Goal: Book appointment/travel/reservation

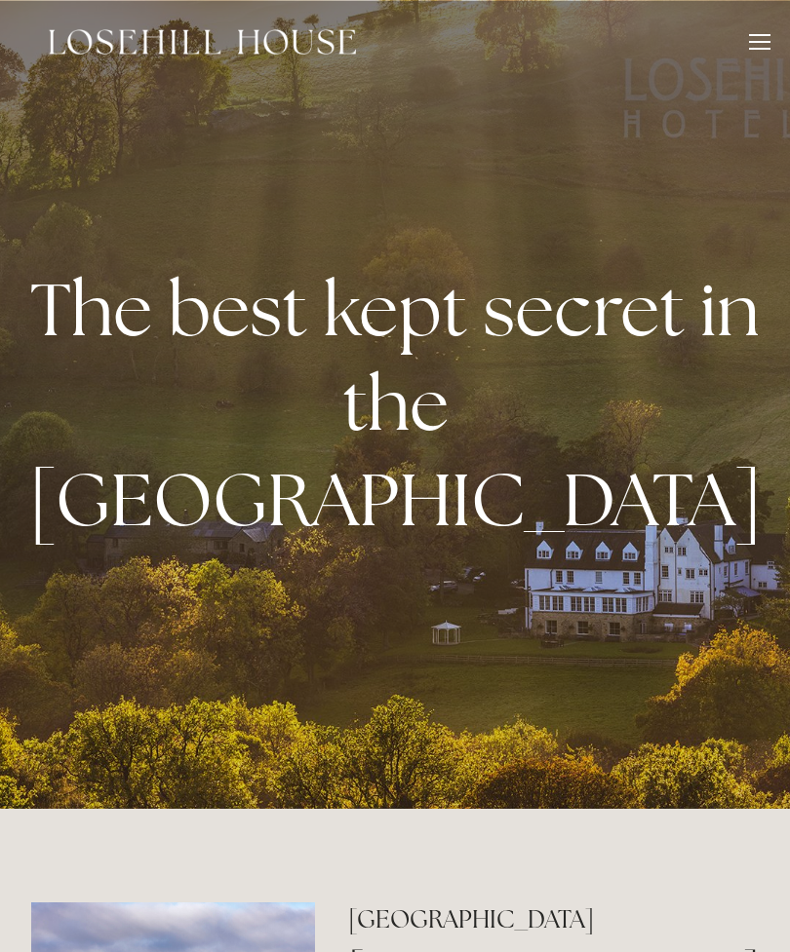
click at [754, 53] on div at bounding box center [759, 44] width 21 height 21
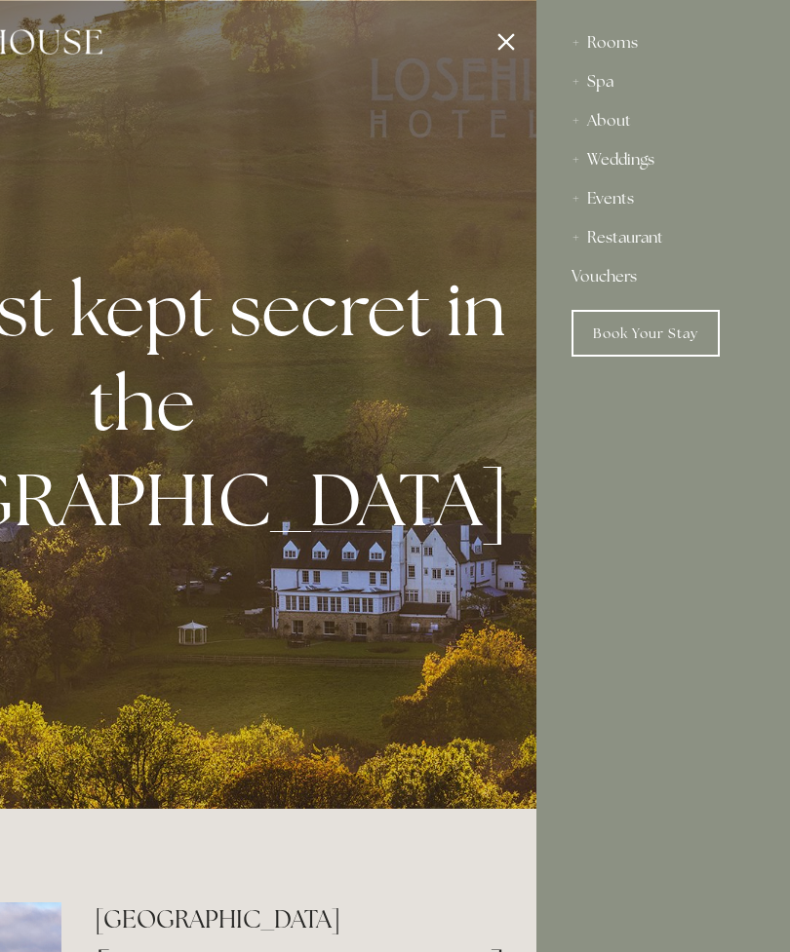
click at [624, 130] on div "About" at bounding box center [662, 120] width 183 height 39
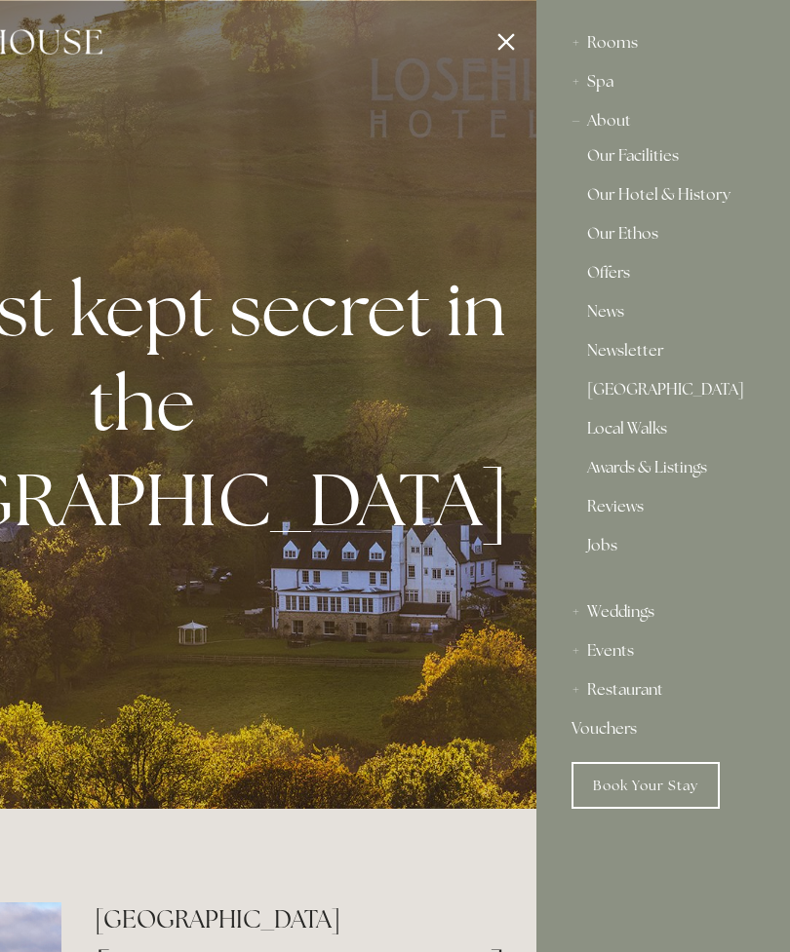
click at [658, 168] on link "Our Facilities" at bounding box center [663, 159] width 152 height 23
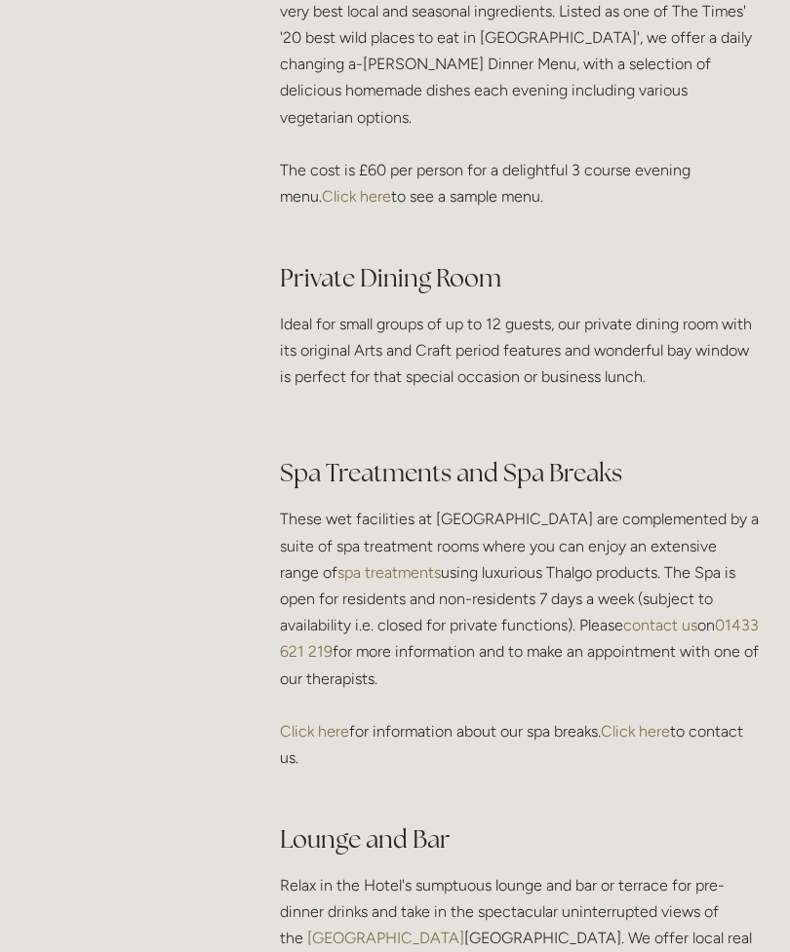
scroll to position [3005, 0]
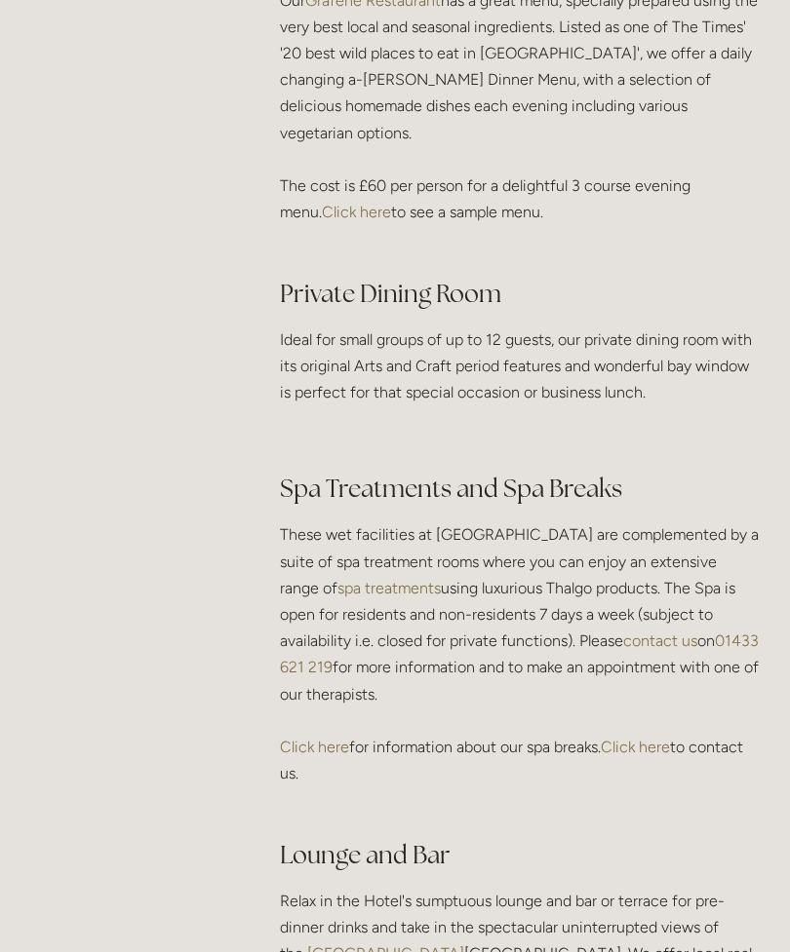
click at [383, 579] on link "spa treatments" at bounding box center [388, 588] width 103 height 19
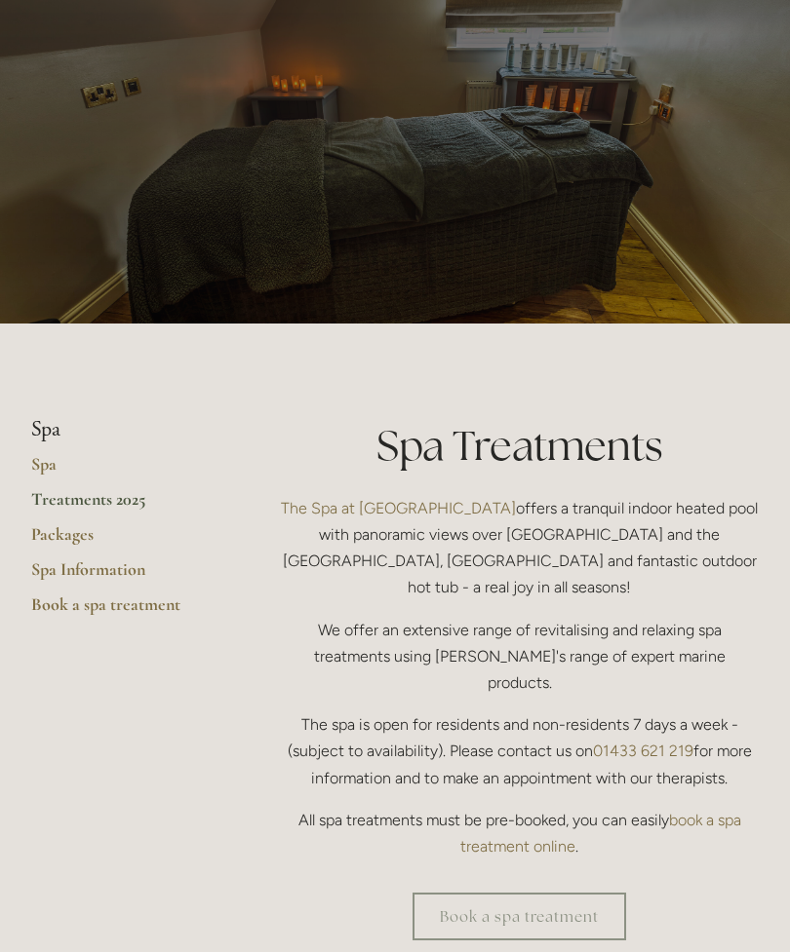
scroll to position [83, 0]
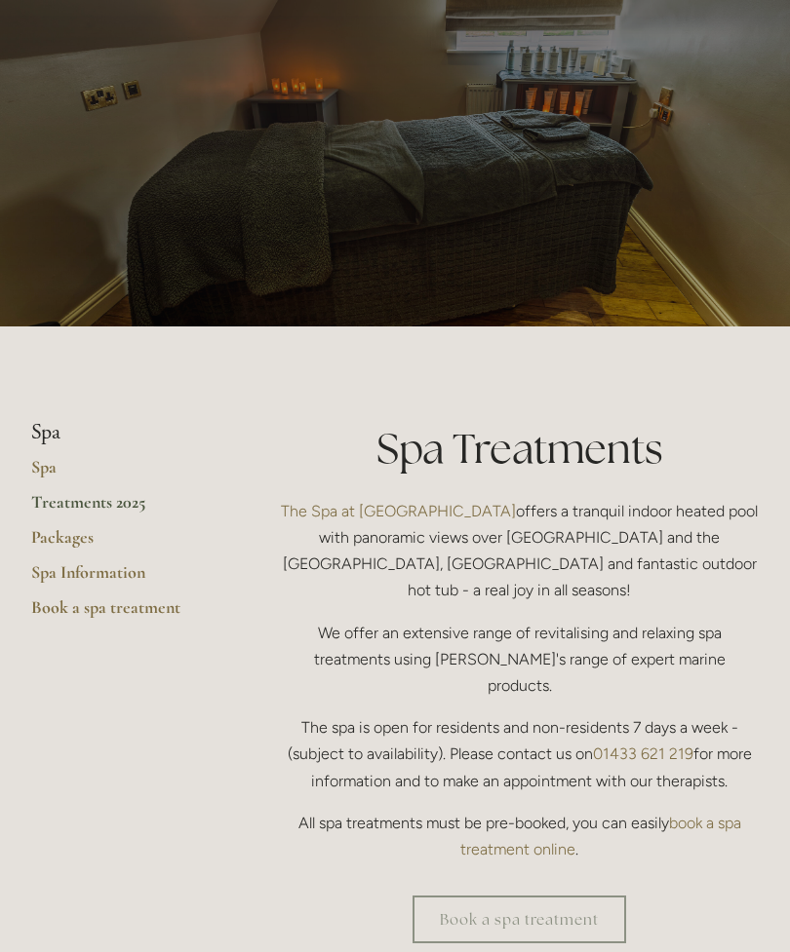
click at [36, 536] on link "Packages" at bounding box center [124, 543] width 186 height 35
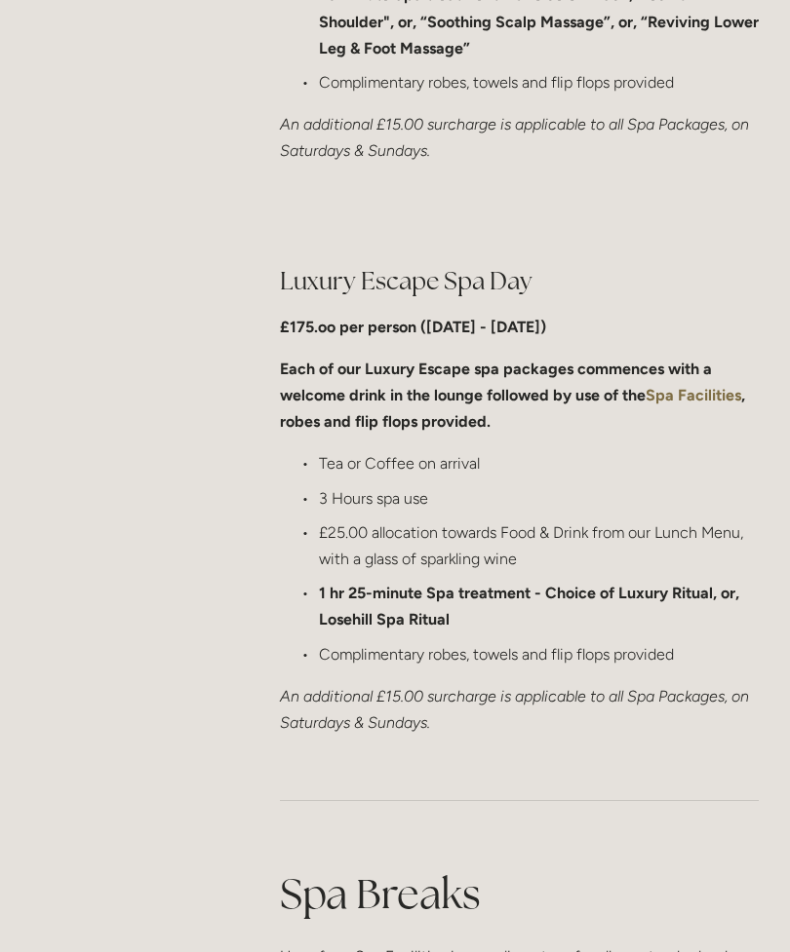
scroll to position [2049, 0]
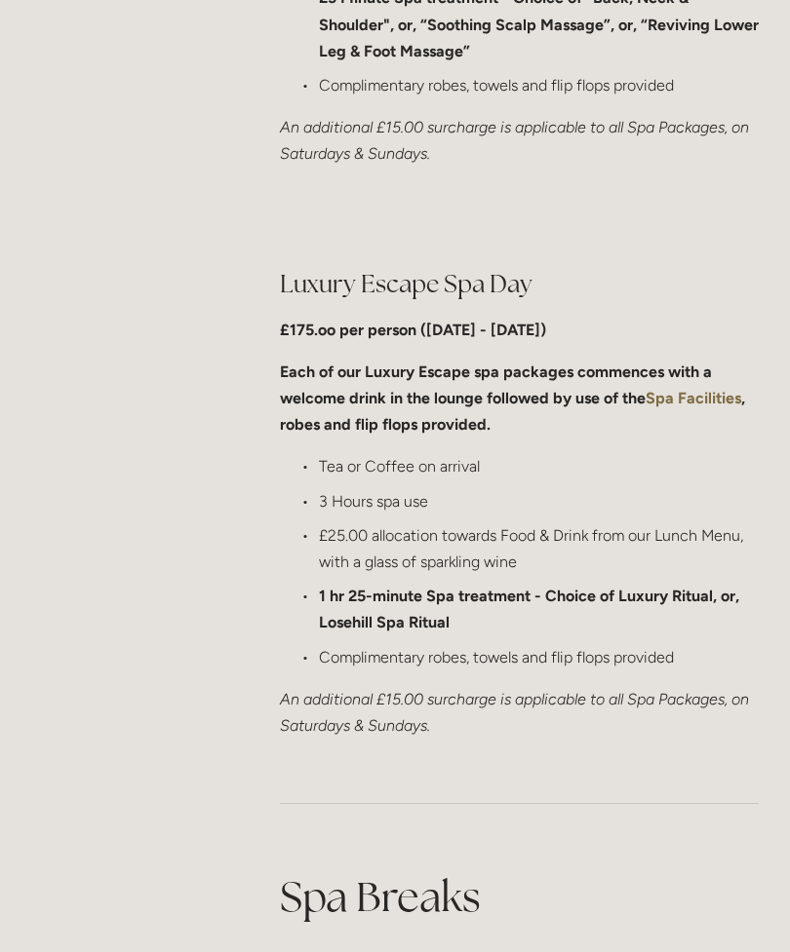
click at [403, 583] on p "1 hr 25-minute Spa treatment - Choice of Luxury Ritual, or, Losehill Spa Ritual" at bounding box center [539, 609] width 440 height 53
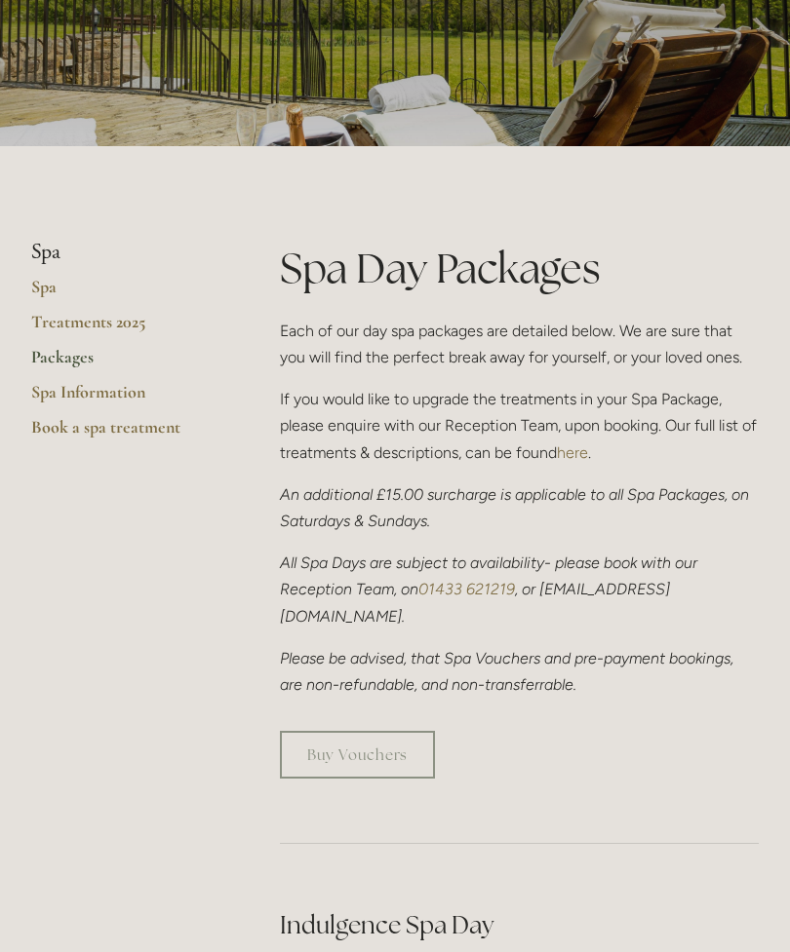
scroll to position [263, 0]
click at [63, 327] on link "Treatments 2025" at bounding box center [124, 328] width 186 height 35
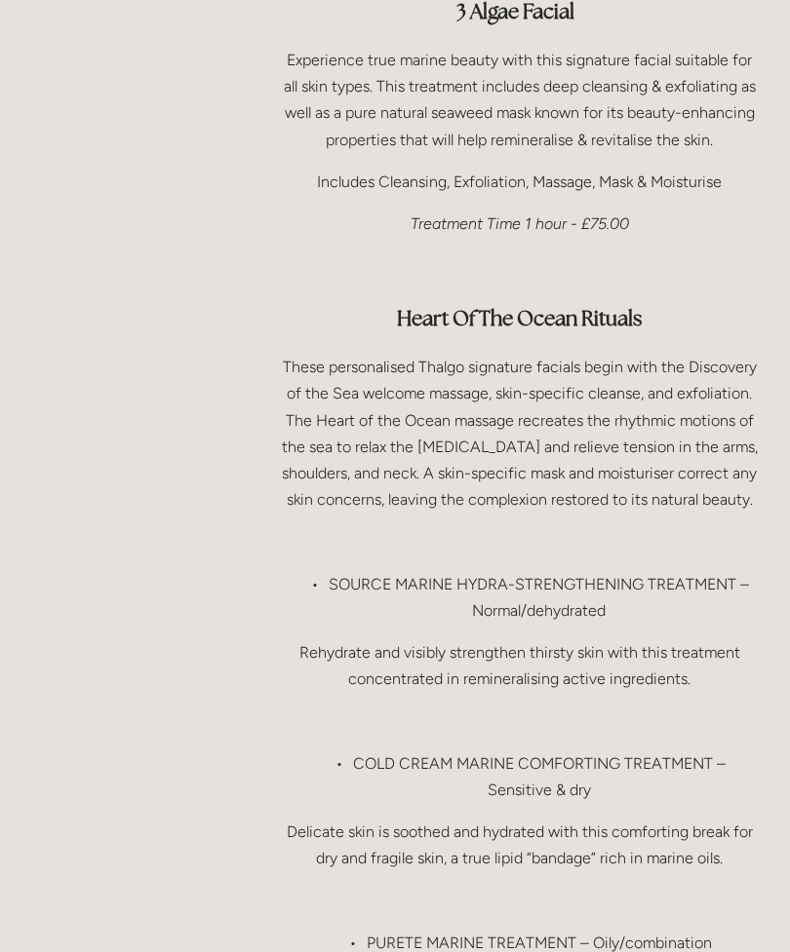
scroll to position [1842, 0]
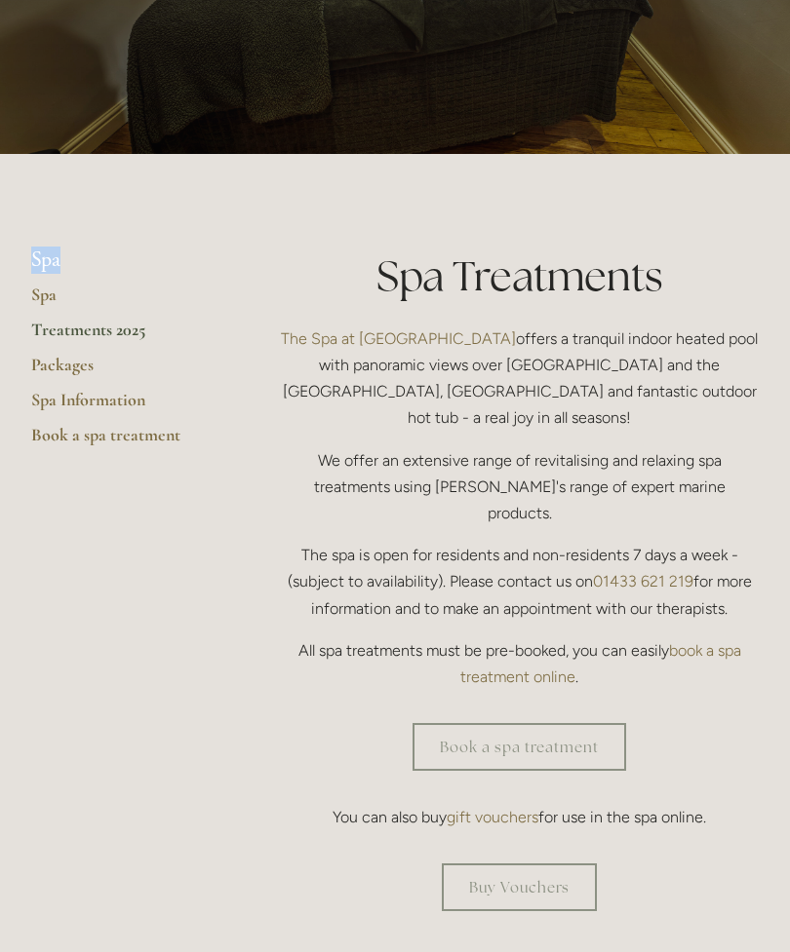
scroll to position [250, 0]
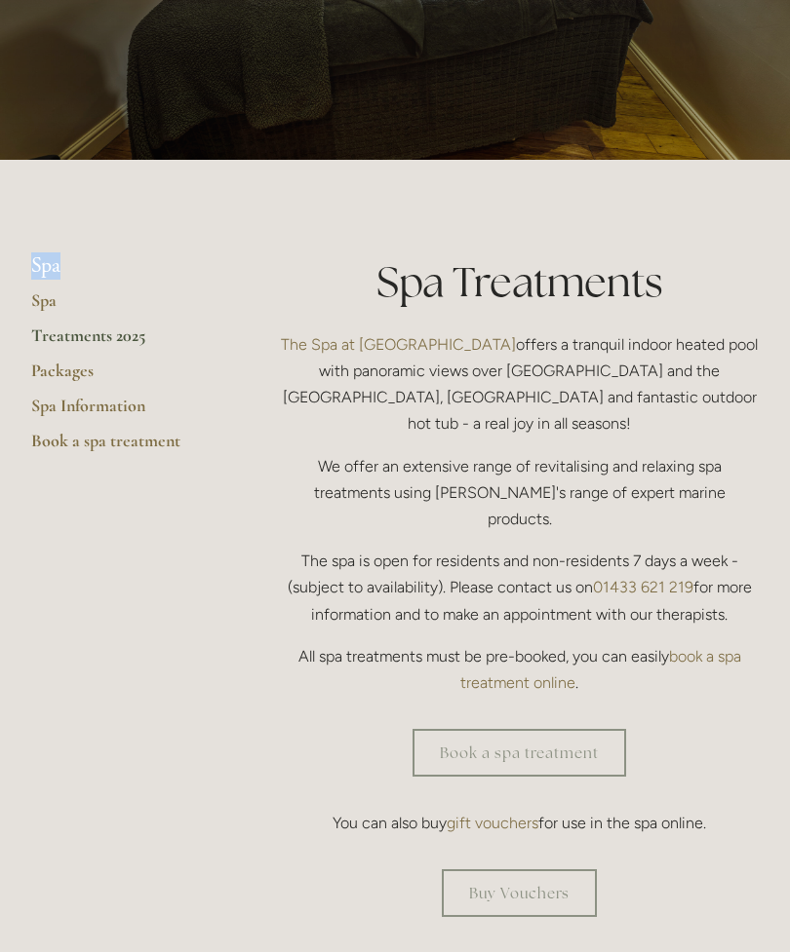
click at [54, 384] on link "Packages" at bounding box center [124, 377] width 186 height 35
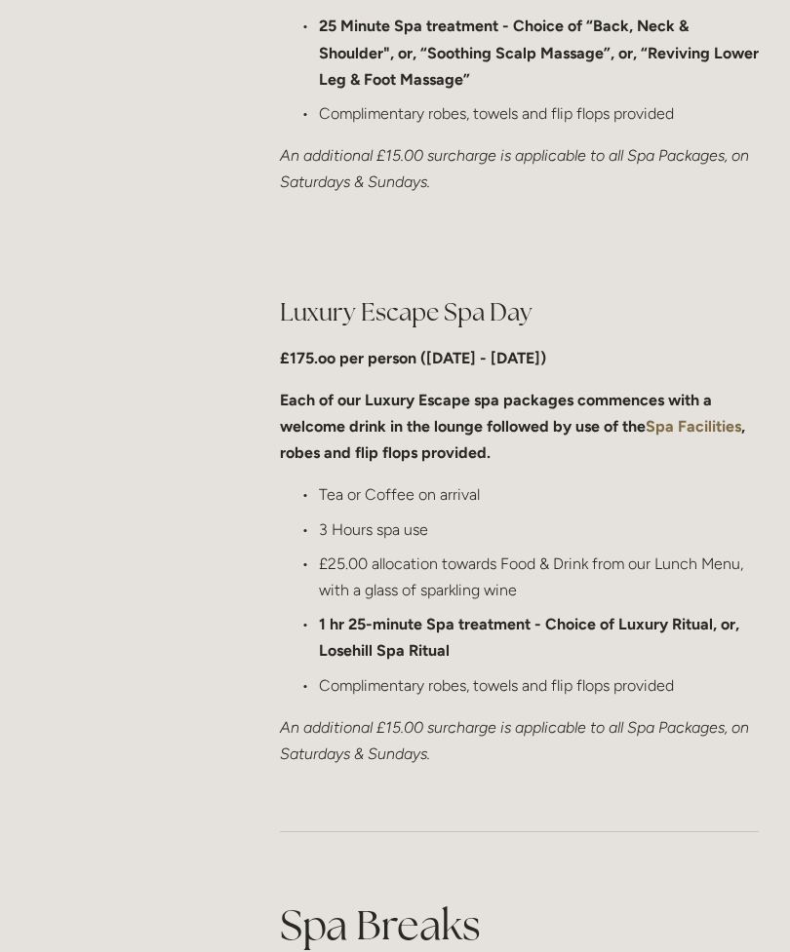
scroll to position [2018, 0]
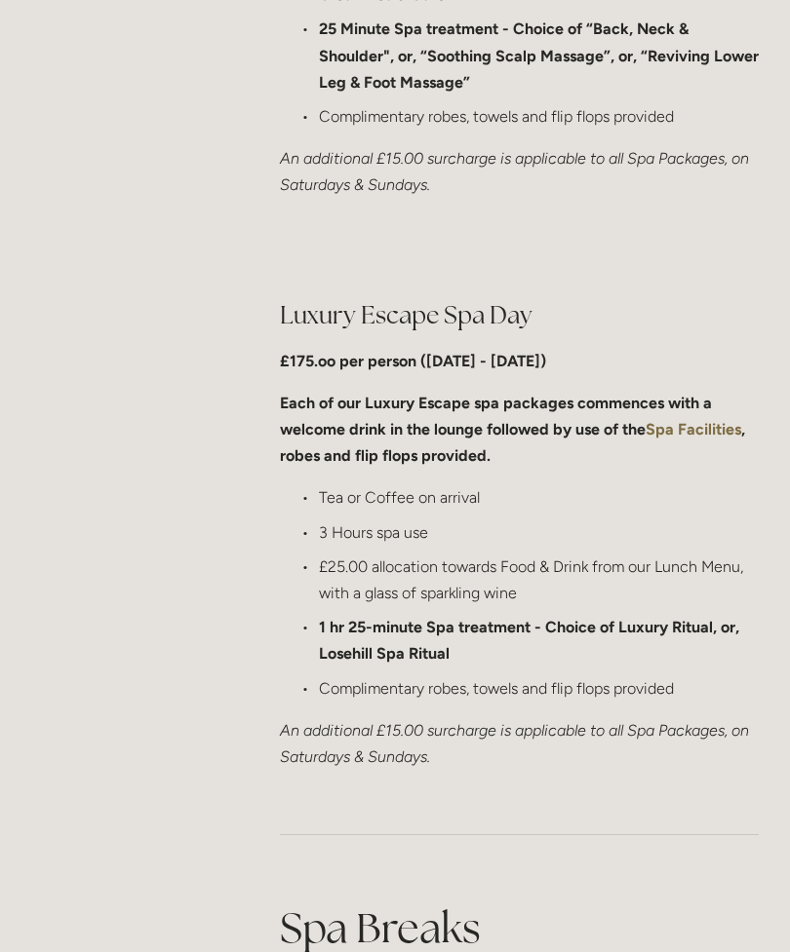
click at [686, 420] on strong "Spa Facilities" at bounding box center [693, 429] width 96 height 19
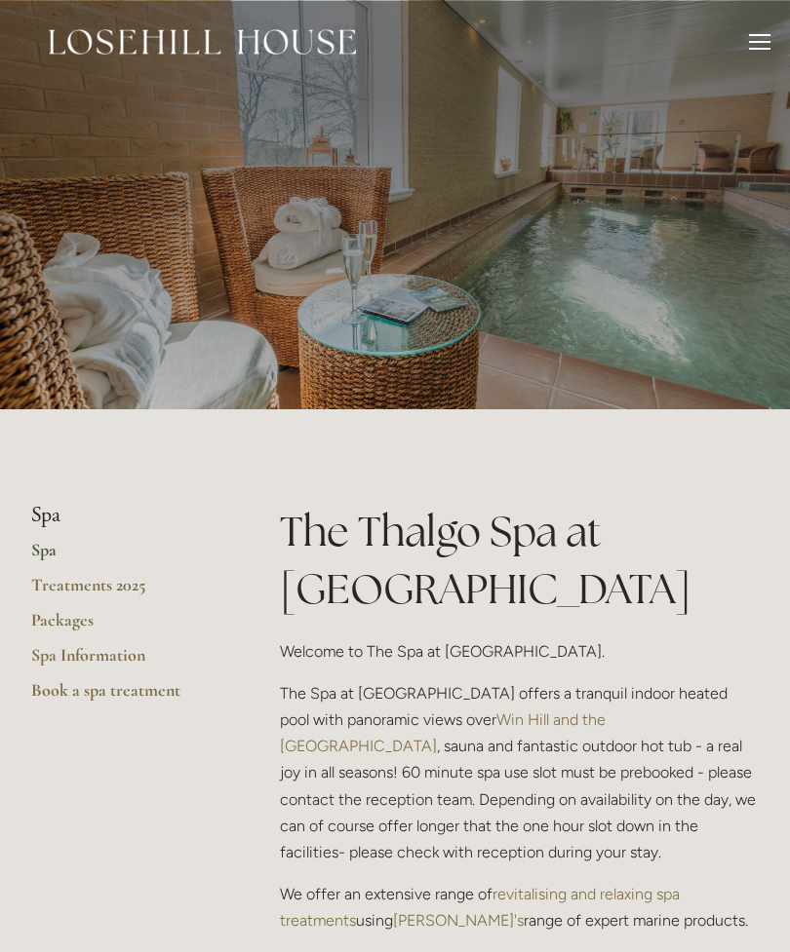
click at [63, 697] on link "Book a spa treatment" at bounding box center [124, 697] width 186 height 35
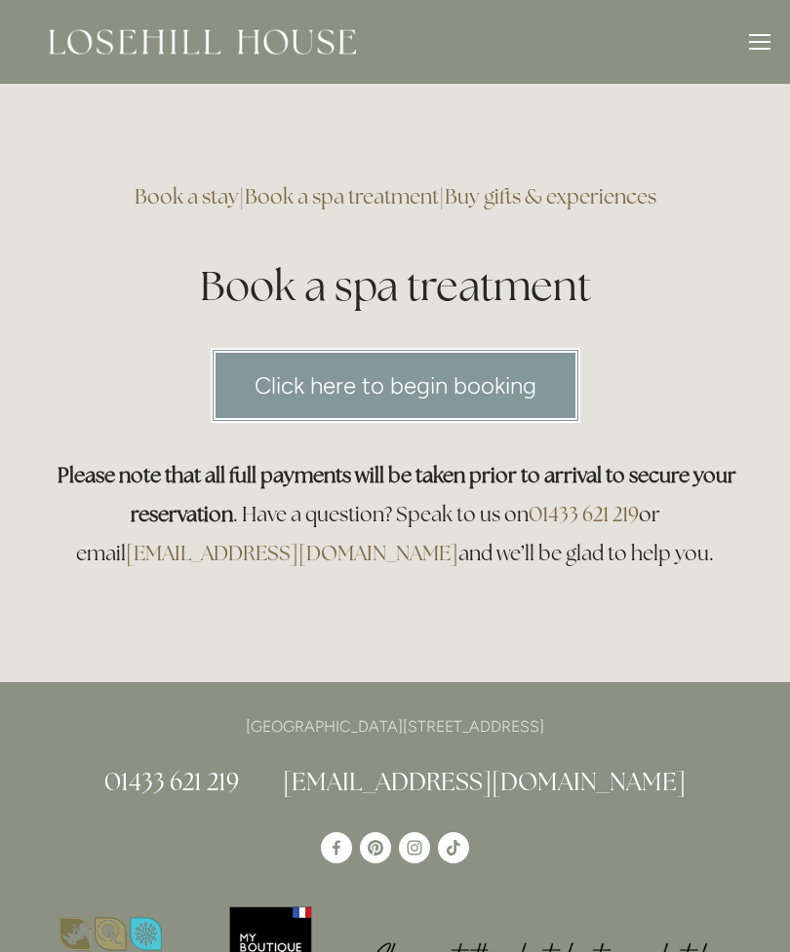
click at [292, 399] on link "Click here to begin booking" at bounding box center [395, 385] width 369 height 75
click at [256, 393] on link "Click here to begin booking" at bounding box center [395, 385] width 369 height 75
